Goal: Find specific page/section: Find specific page/section

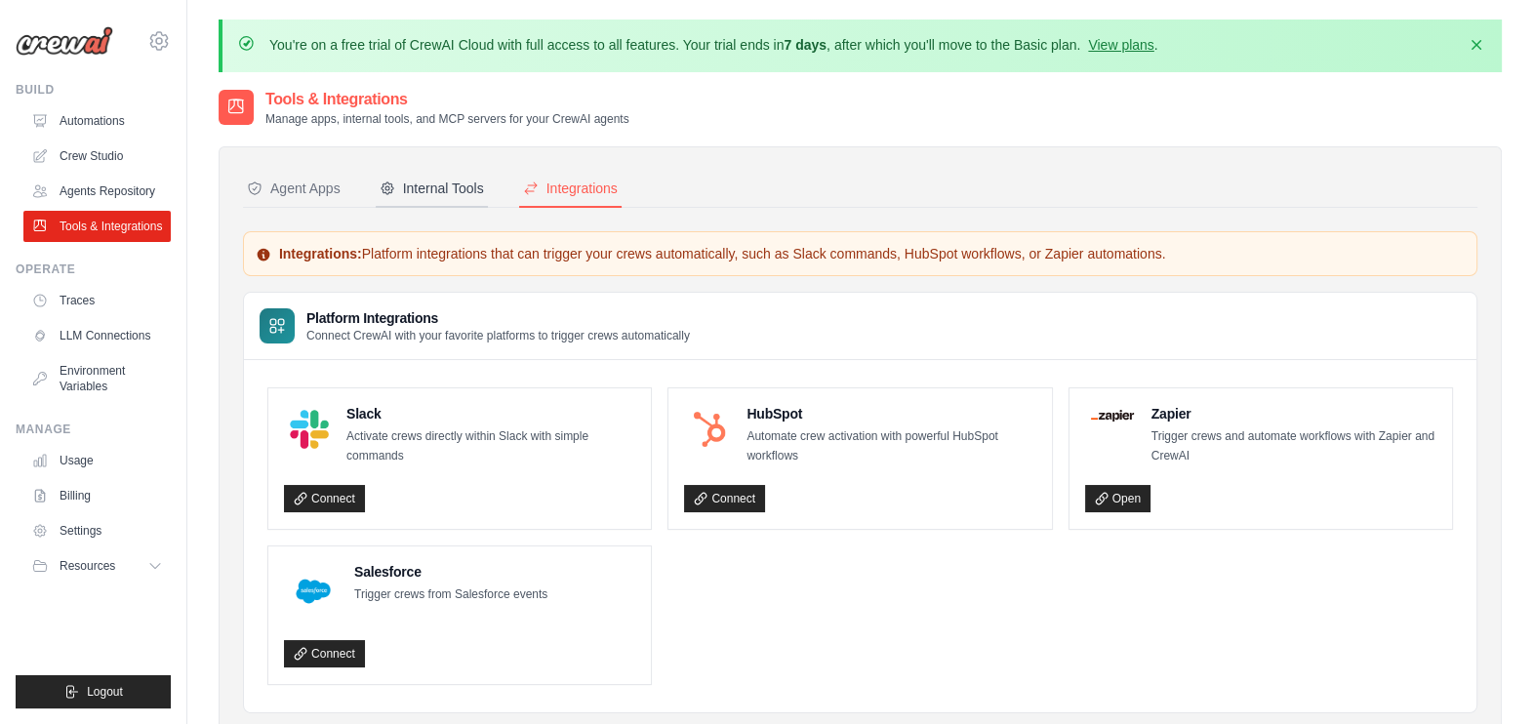
click at [433, 180] on div "Internal Tools" at bounding box center [432, 189] width 104 height 20
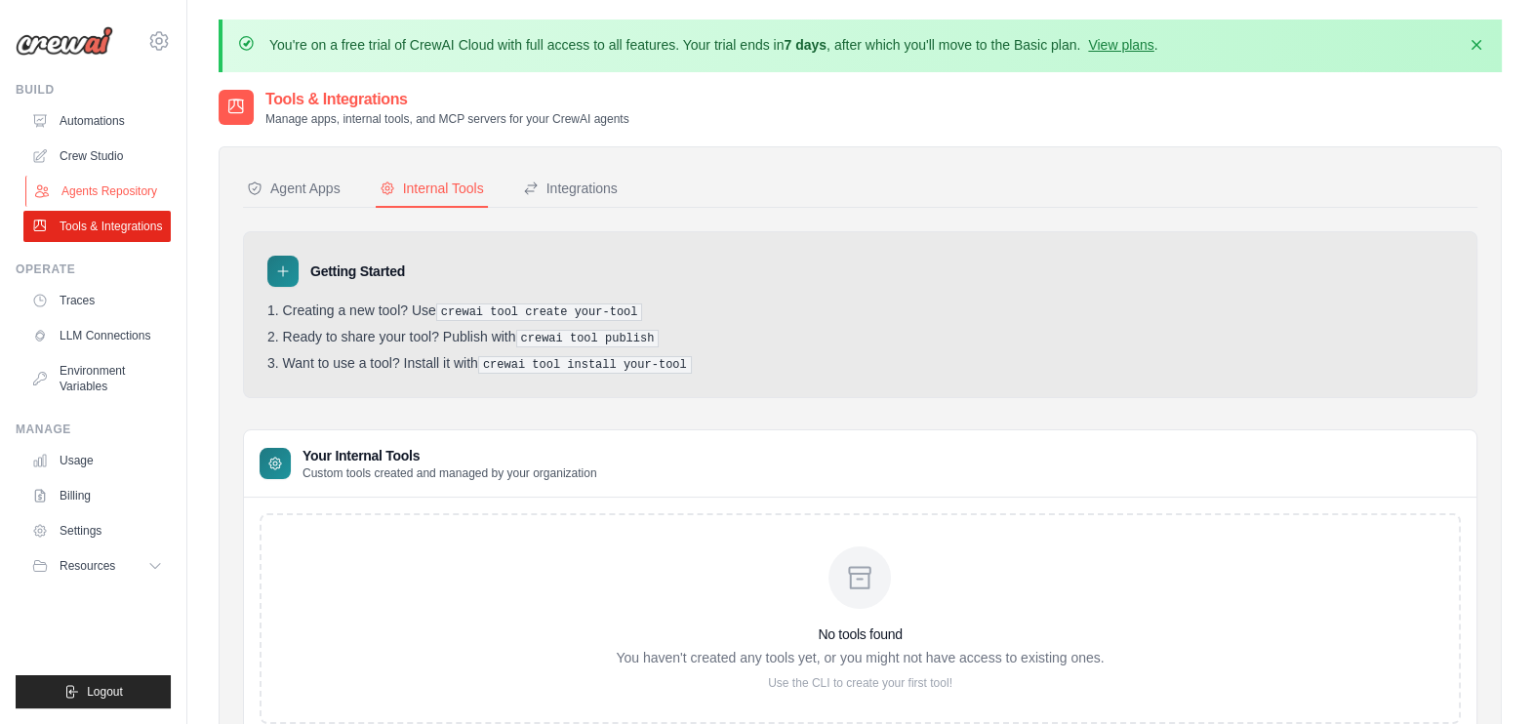
click at [128, 194] on link "Agents Repository" at bounding box center [98, 191] width 147 height 31
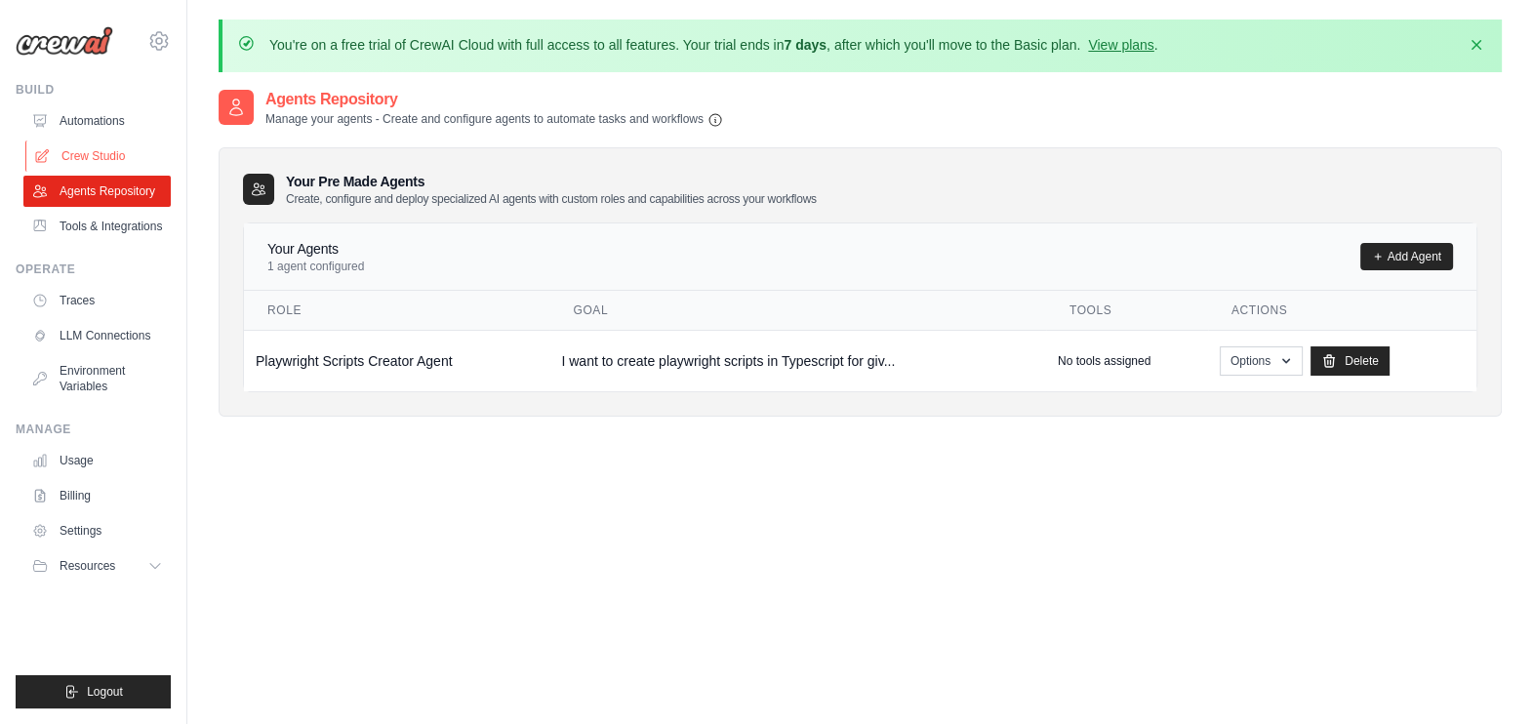
click at [100, 156] on link "Crew Studio" at bounding box center [98, 156] width 147 height 31
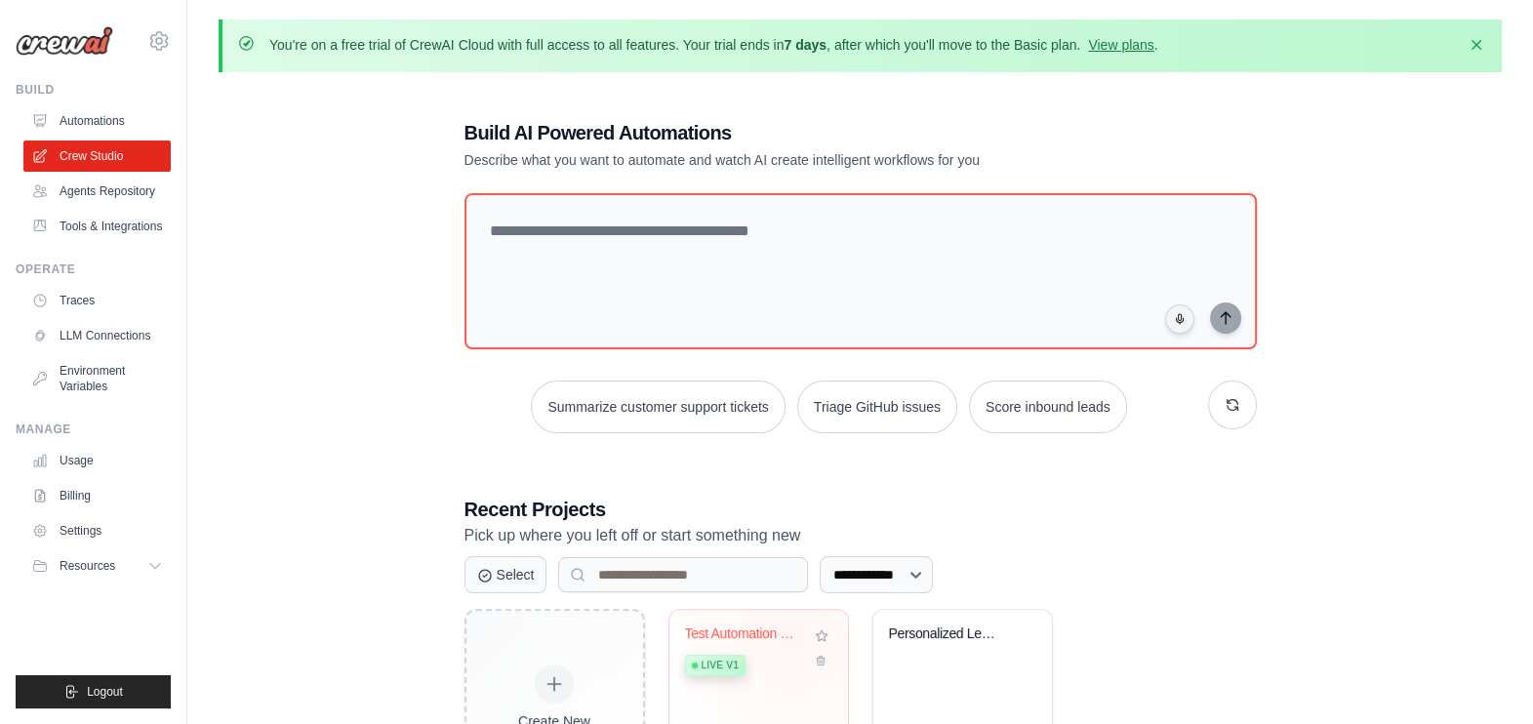
click at [793, 633] on div "Test Automation Locator Finder" at bounding box center [744, 635] width 118 height 18
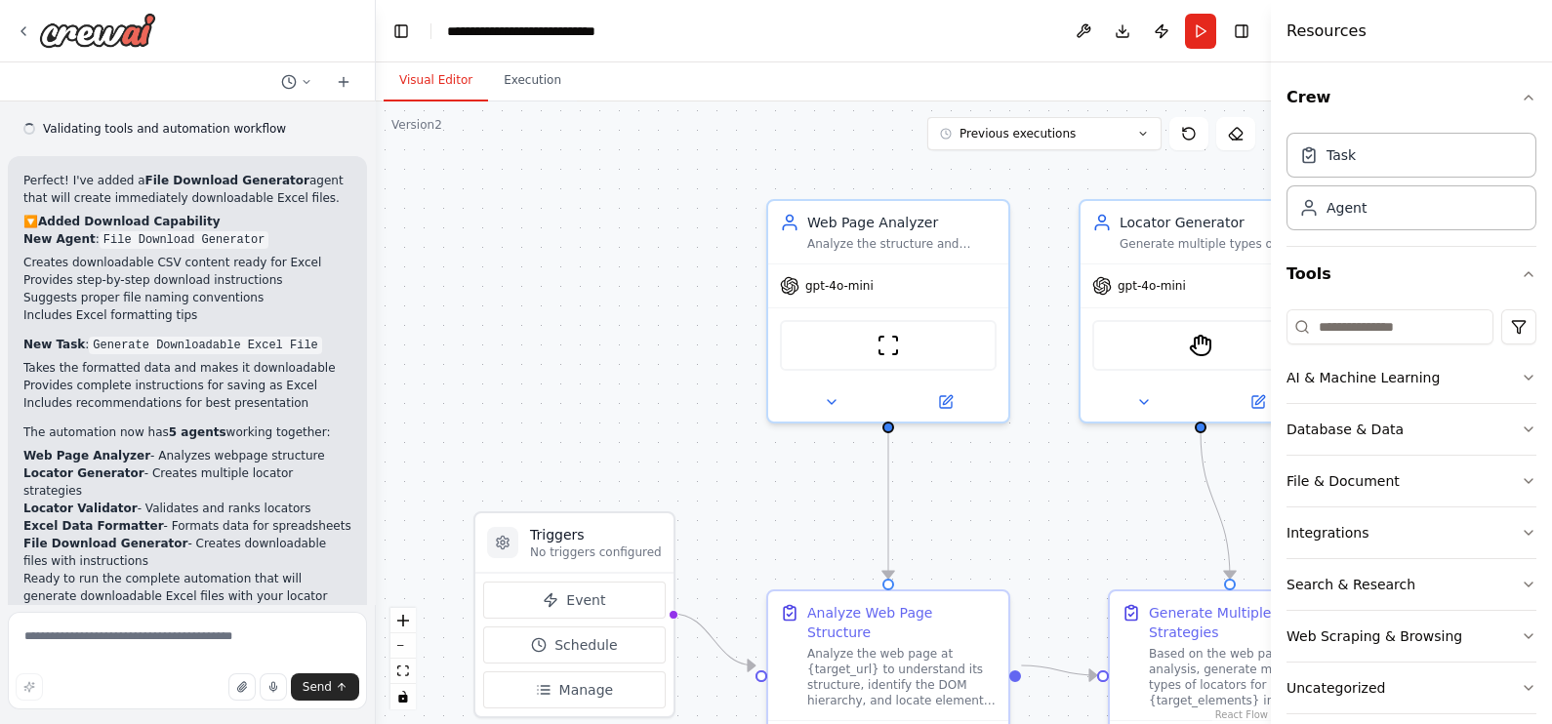
scroll to position [7920, 0]
